Goal: Task Accomplishment & Management: Use online tool/utility

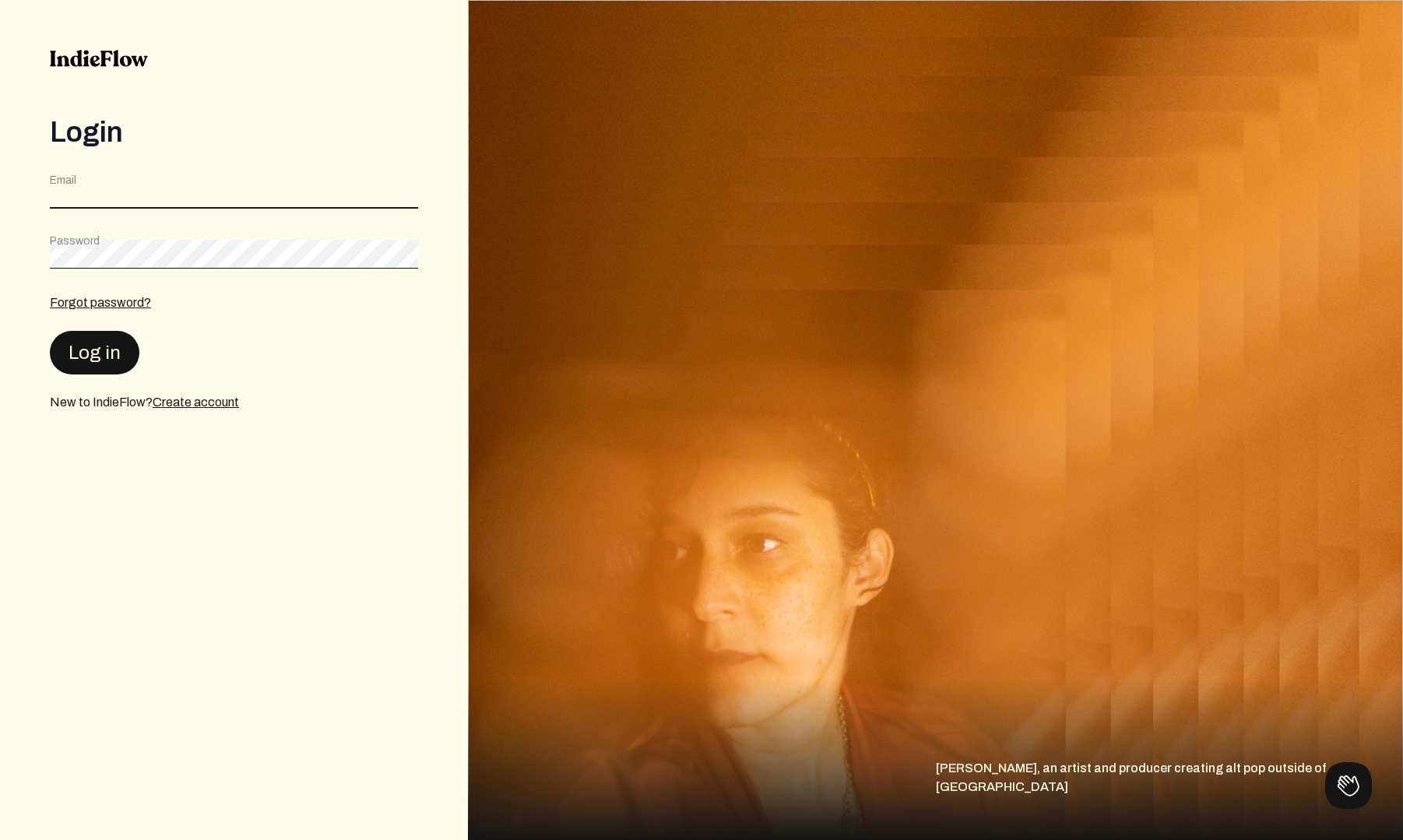
type input "[EMAIL_ADDRESS][DOMAIN_NAME]"
click at [113, 353] on button "Log in" at bounding box center [94, 351] width 89 height 43
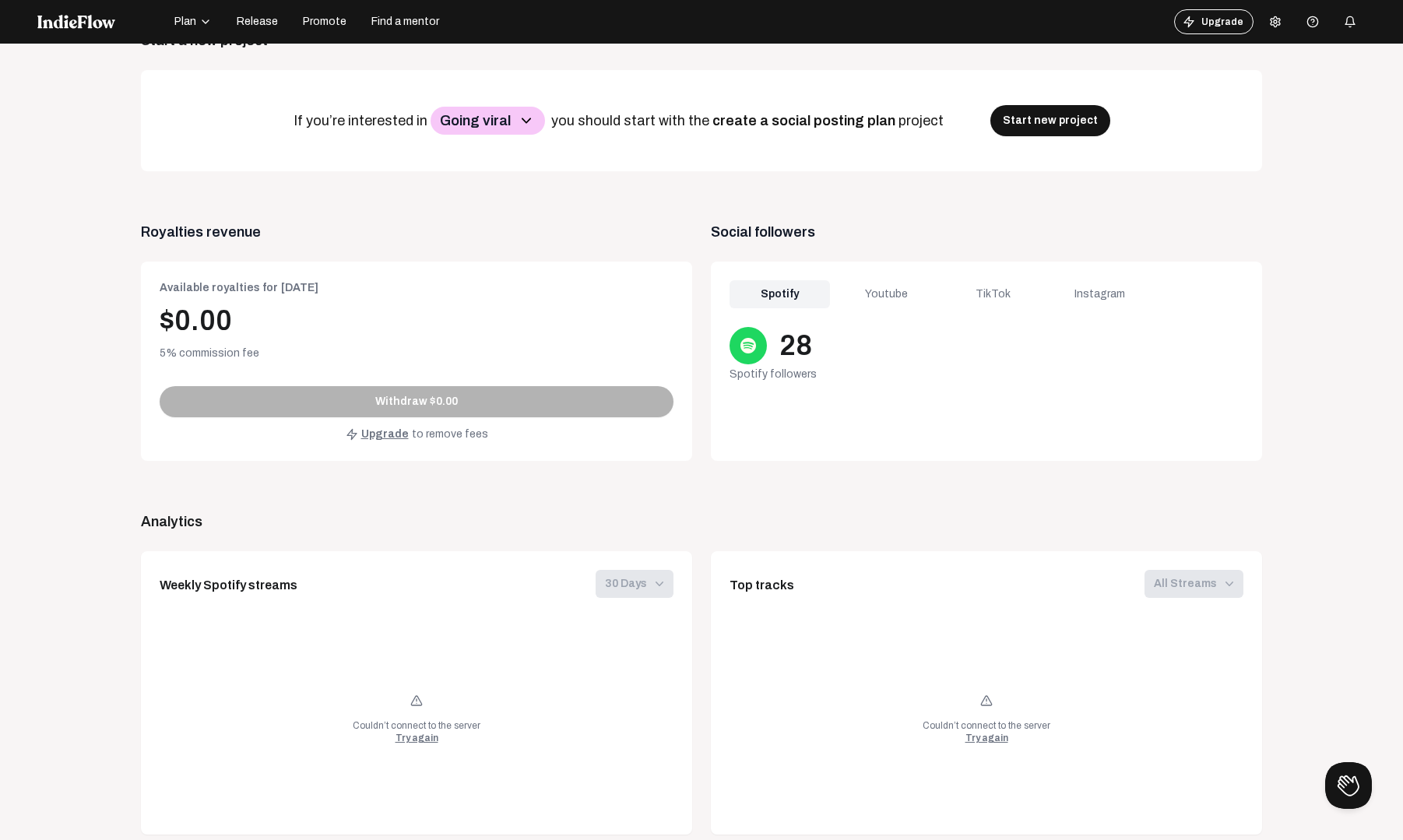
scroll to position [494, 0]
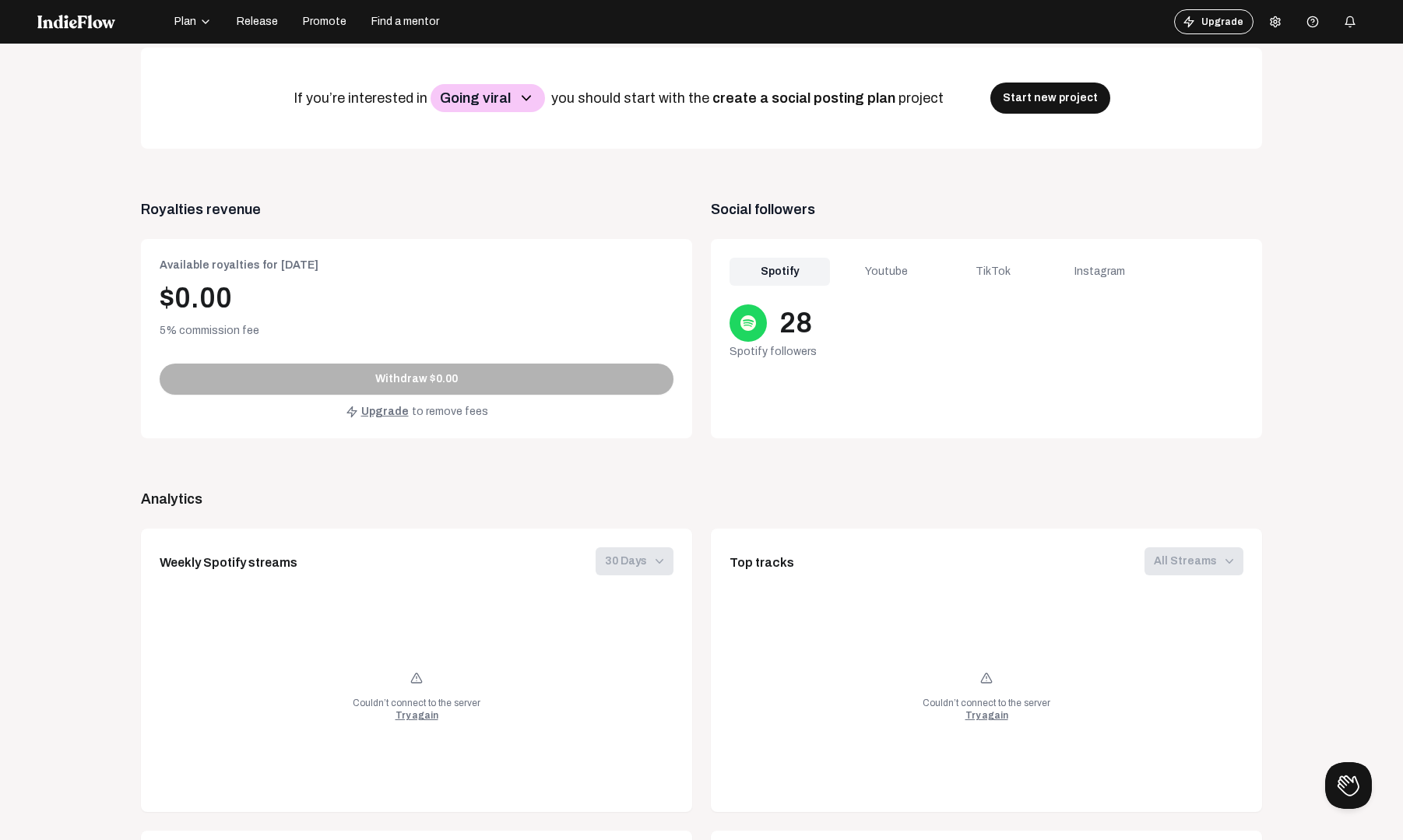
click at [898, 273] on div "Youtube" at bounding box center [887, 271] width 100 height 28
click at [975, 273] on div "TikTok" at bounding box center [993, 271] width 100 height 28
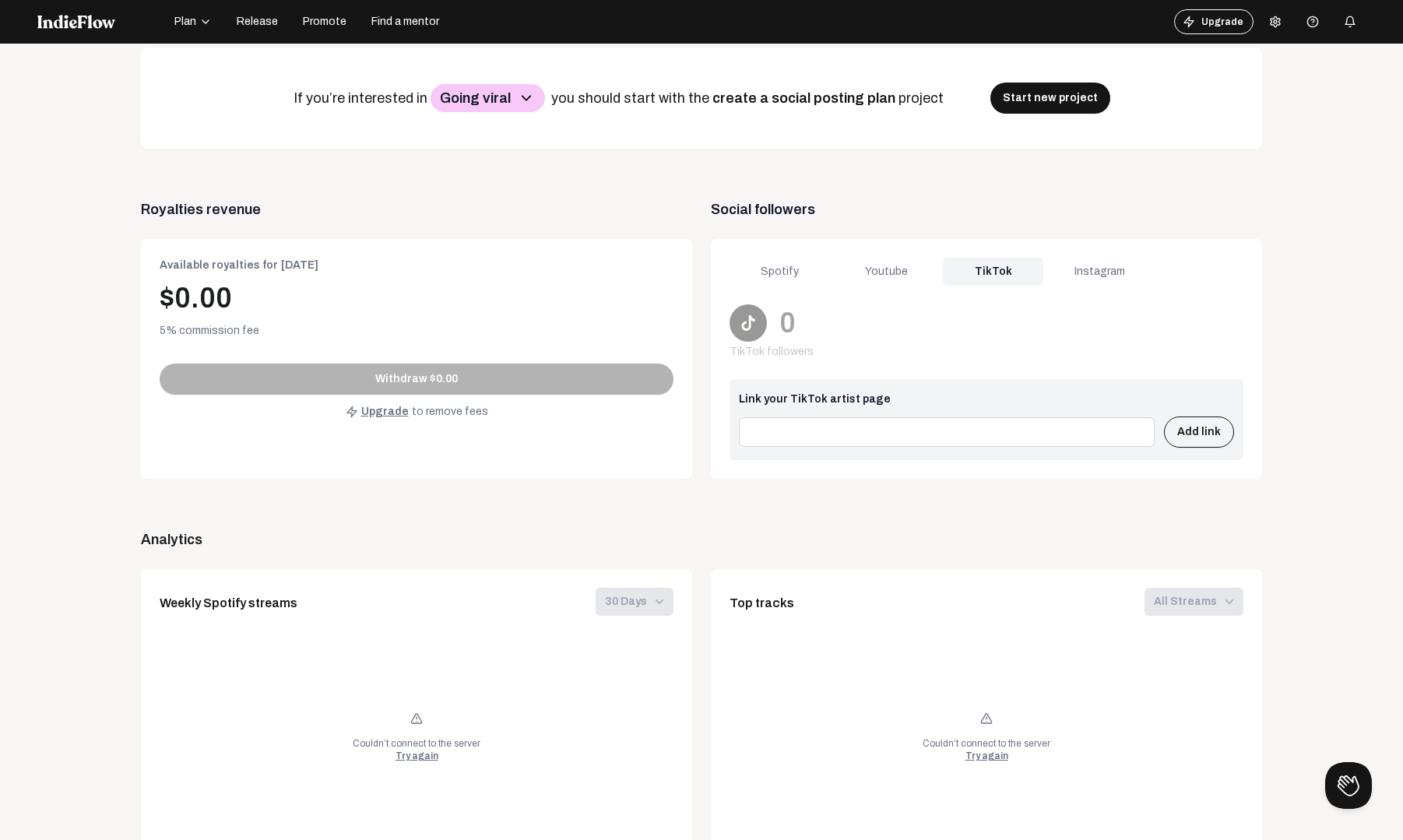
click at [1086, 266] on div "Instagram" at bounding box center [1100, 271] width 100 height 28
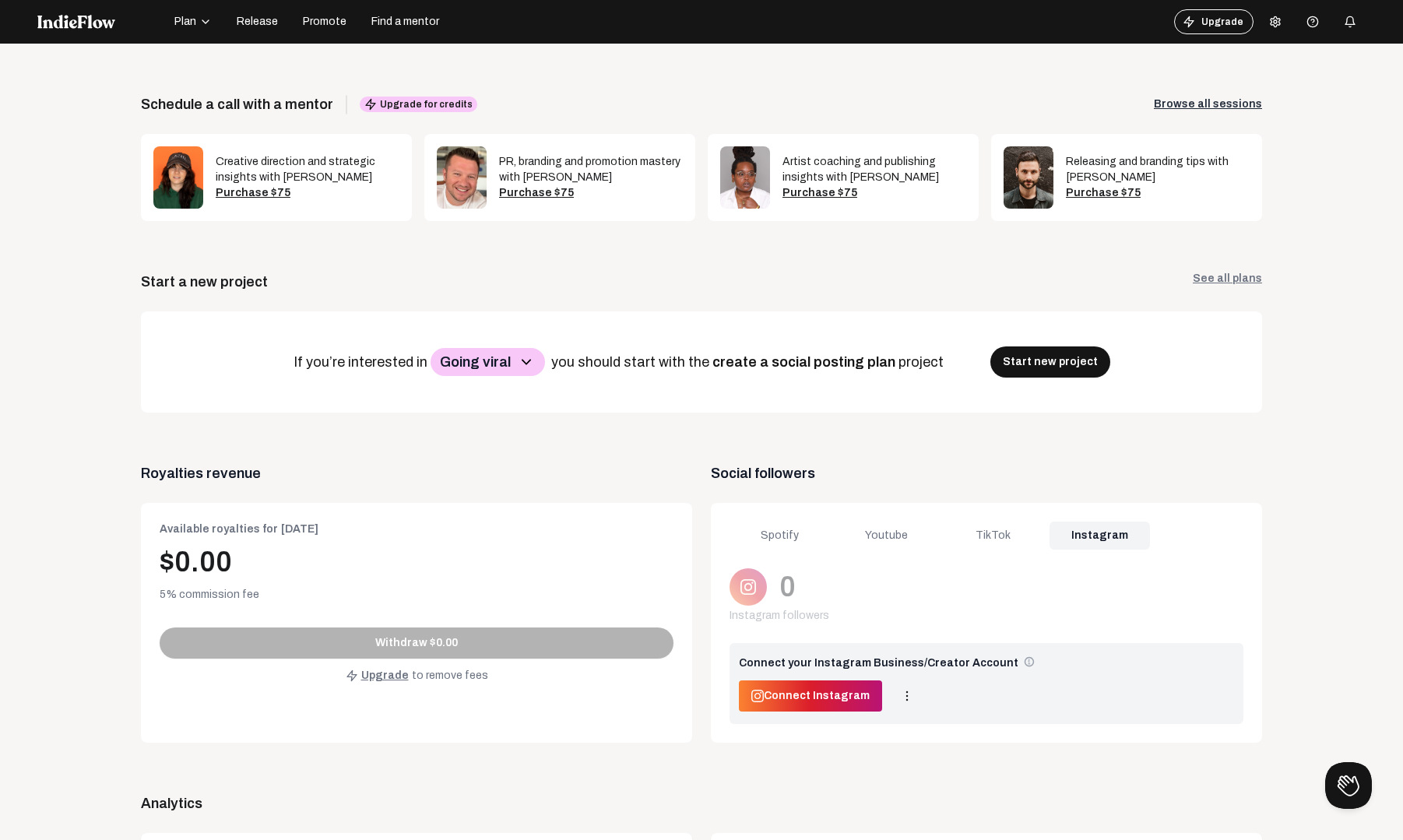
scroll to position [0, 0]
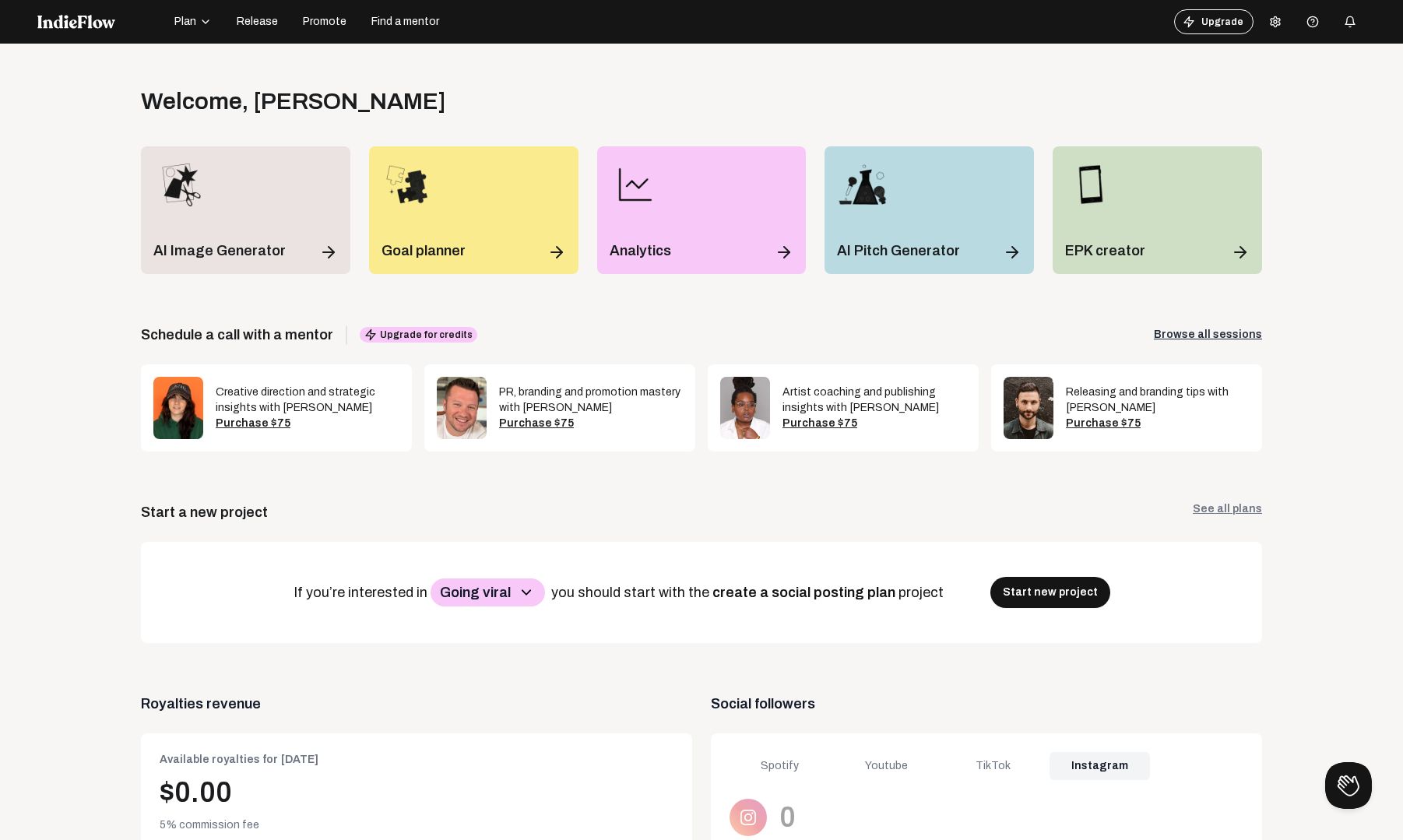
click at [254, 22] on span "Release" at bounding box center [257, 22] width 41 height 15
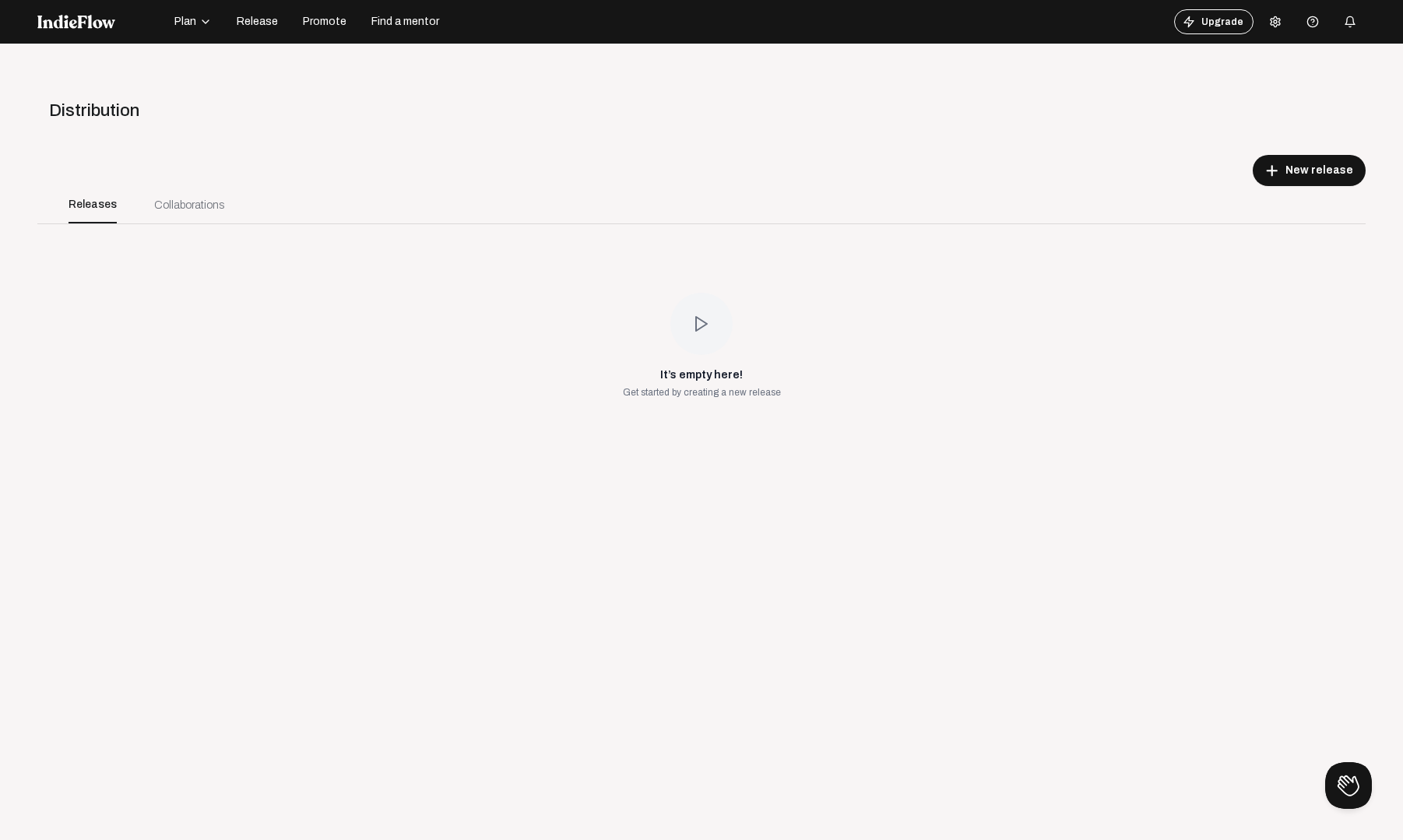
click at [174, 209] on div "Collaborations" at bounding box center [188, 205] width 70 height 16
click at [184, 205] on div "Collaborations" at bounding box center [188, 205] width 70 height 16
click at [399, 22] on span "Find a mentor" at bounding box center [405, 22] width 67 height 15
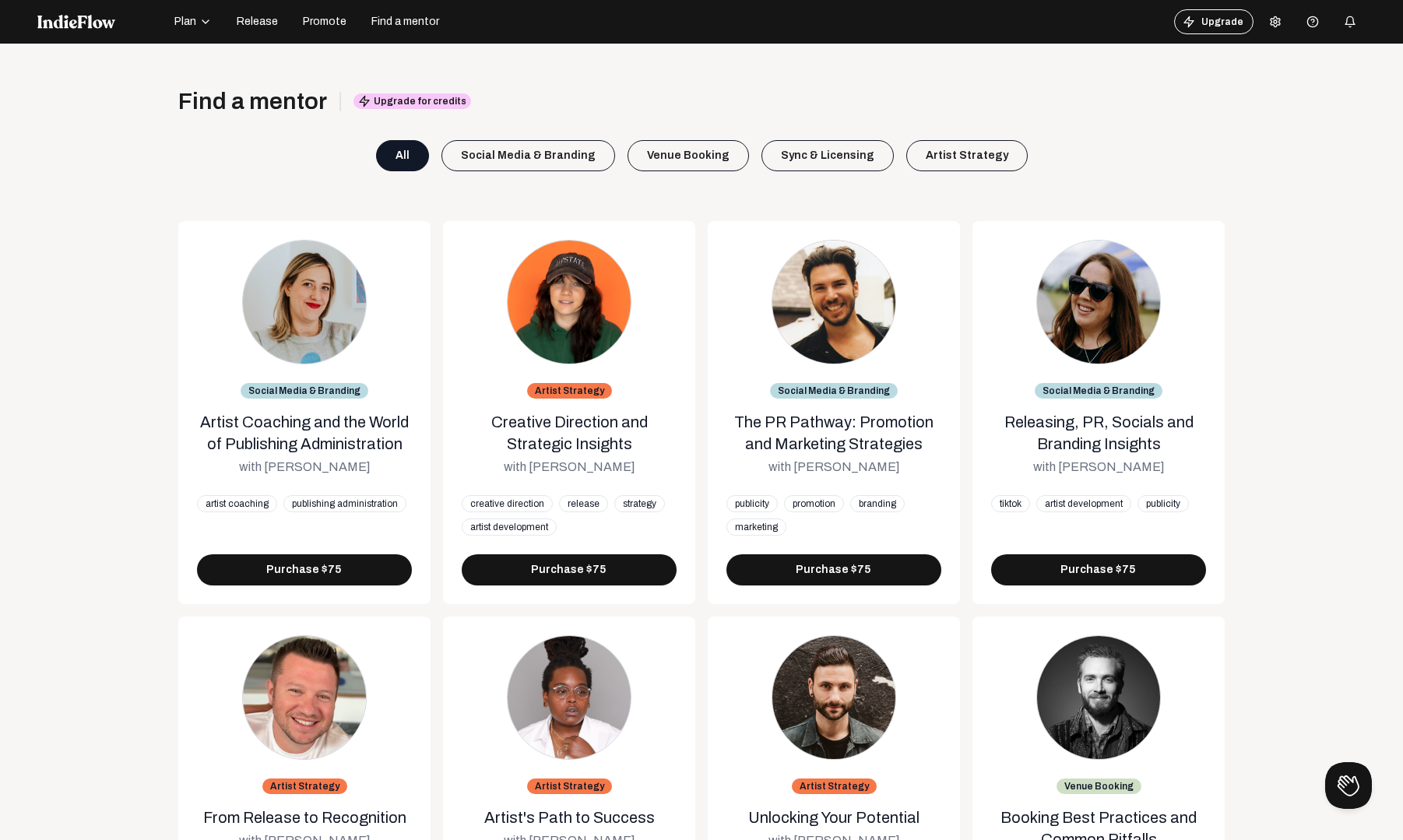
click at [313, 20] on span "Promote" at bounding box center [324, 22] width 43 height 15
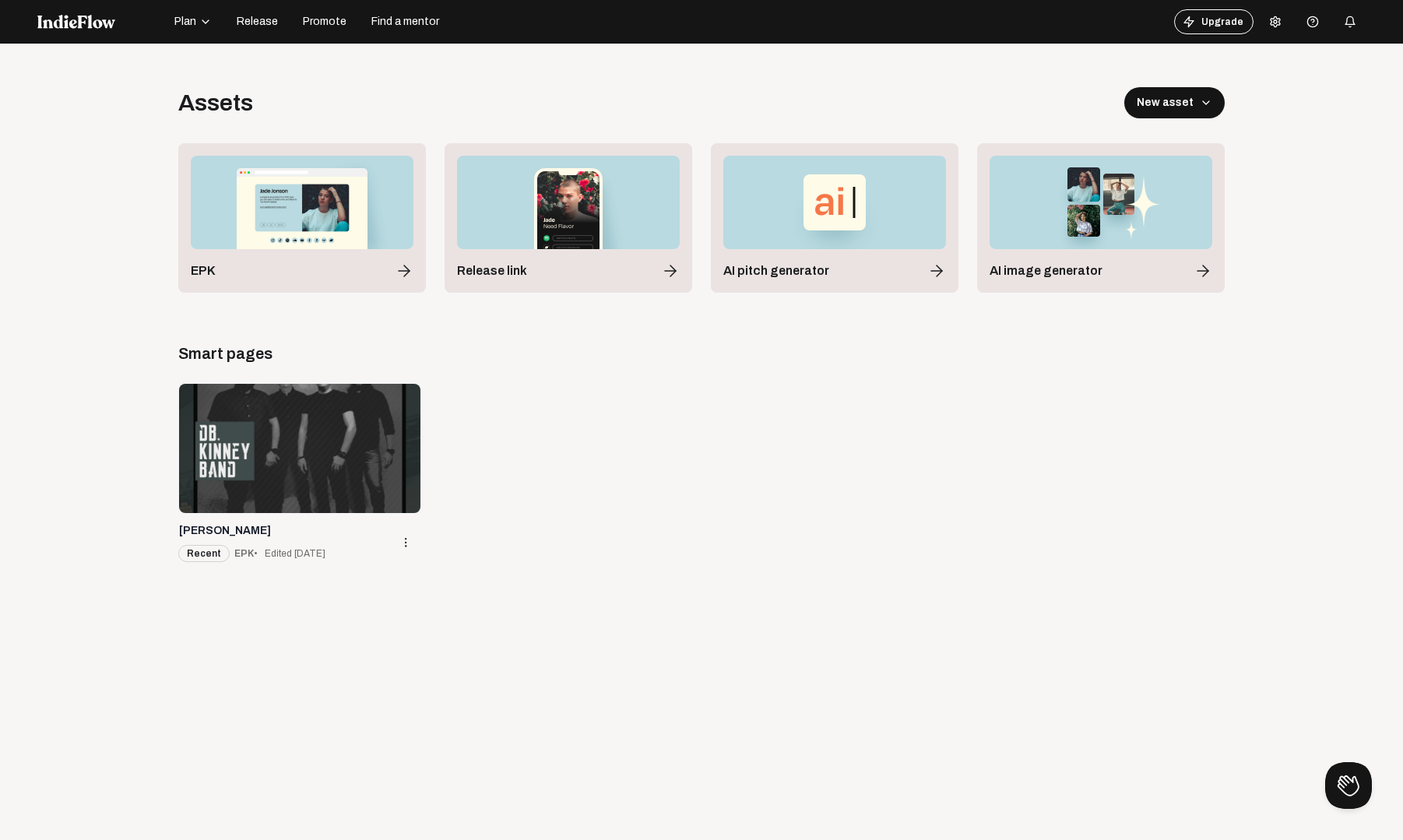
click at [298, 430] on div at bounding box center [299, 448] width 241 height 129
